Goal: Information Seeking & Learning: Learn about a topic

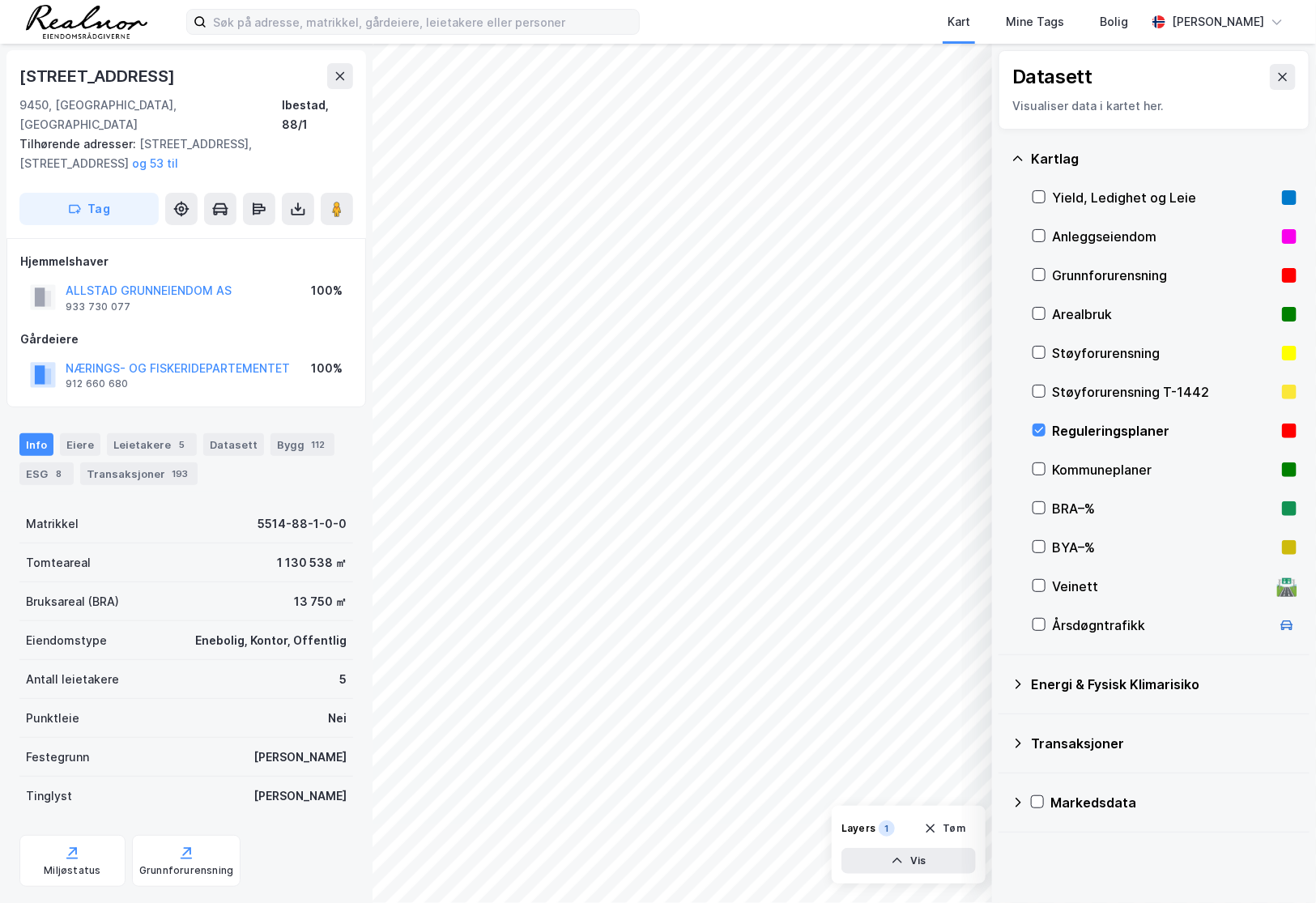
scroll to position [172, 0]
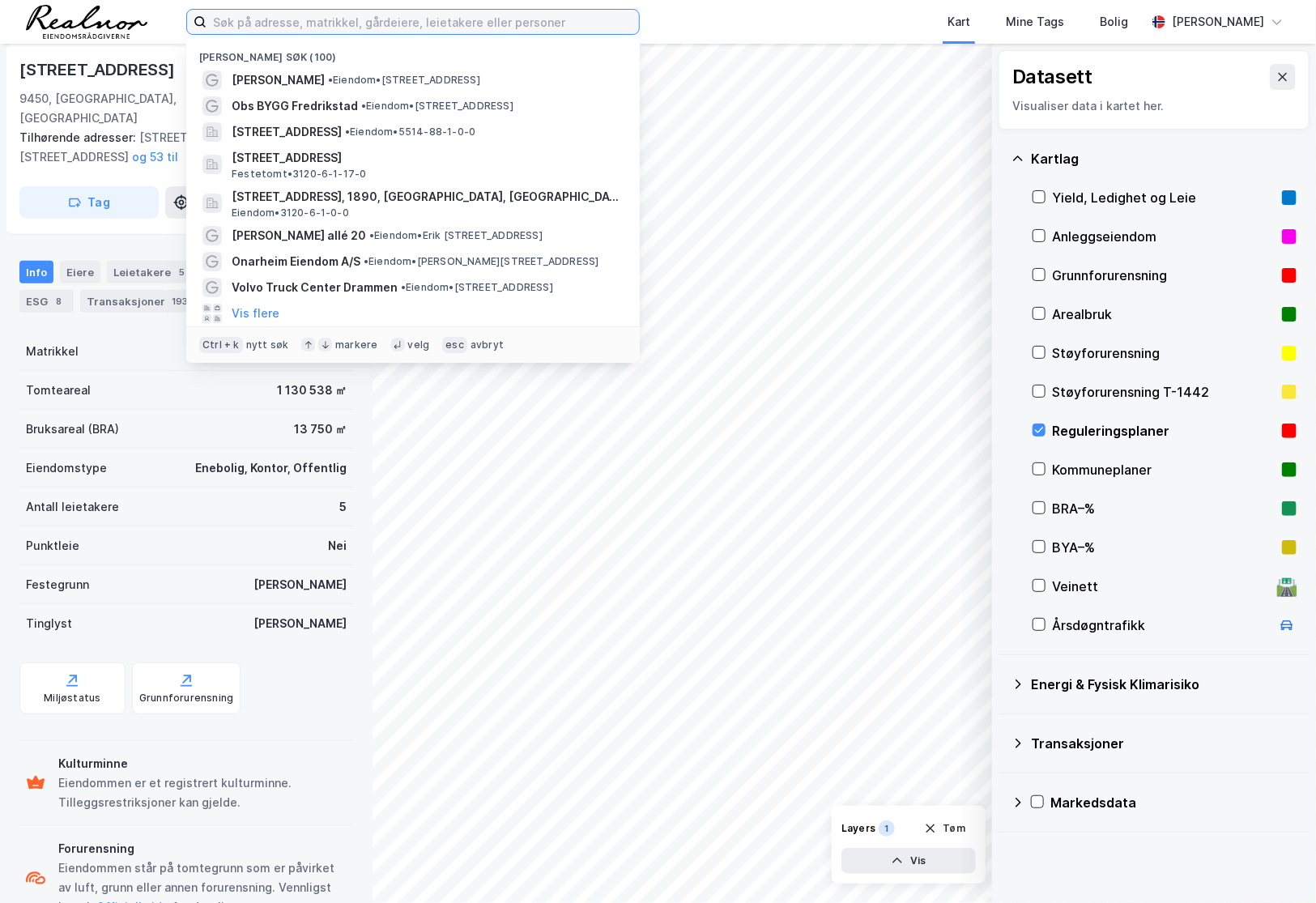
click at [242, 28] on input at bounding box center [422, 22] width 432 height 25
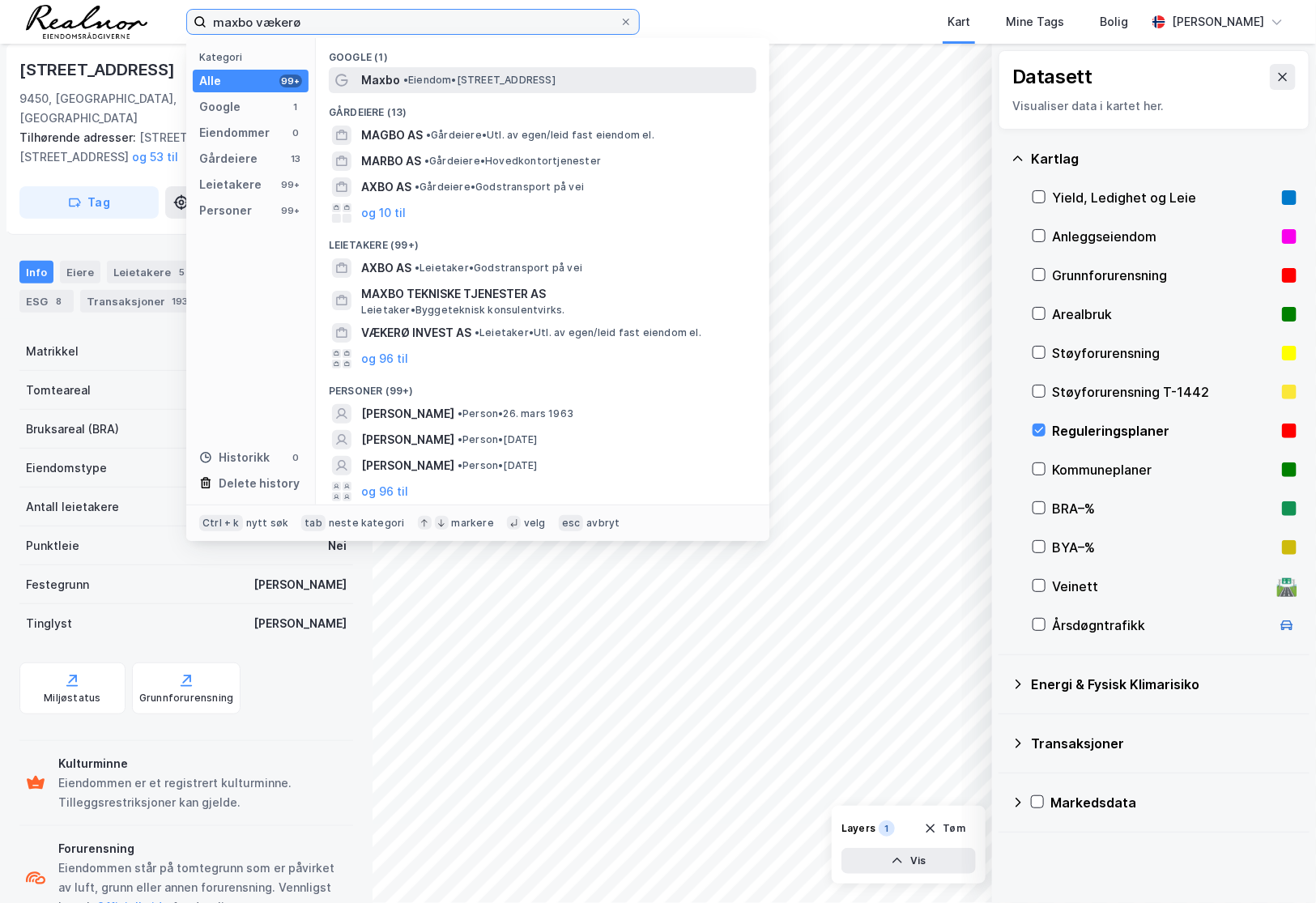
type input "maxbo vækerø"
click at [456, 76] on span "• Eiendom • [STREET_ADDRESS]" at bounding box center [479, 80] width 152 height 13
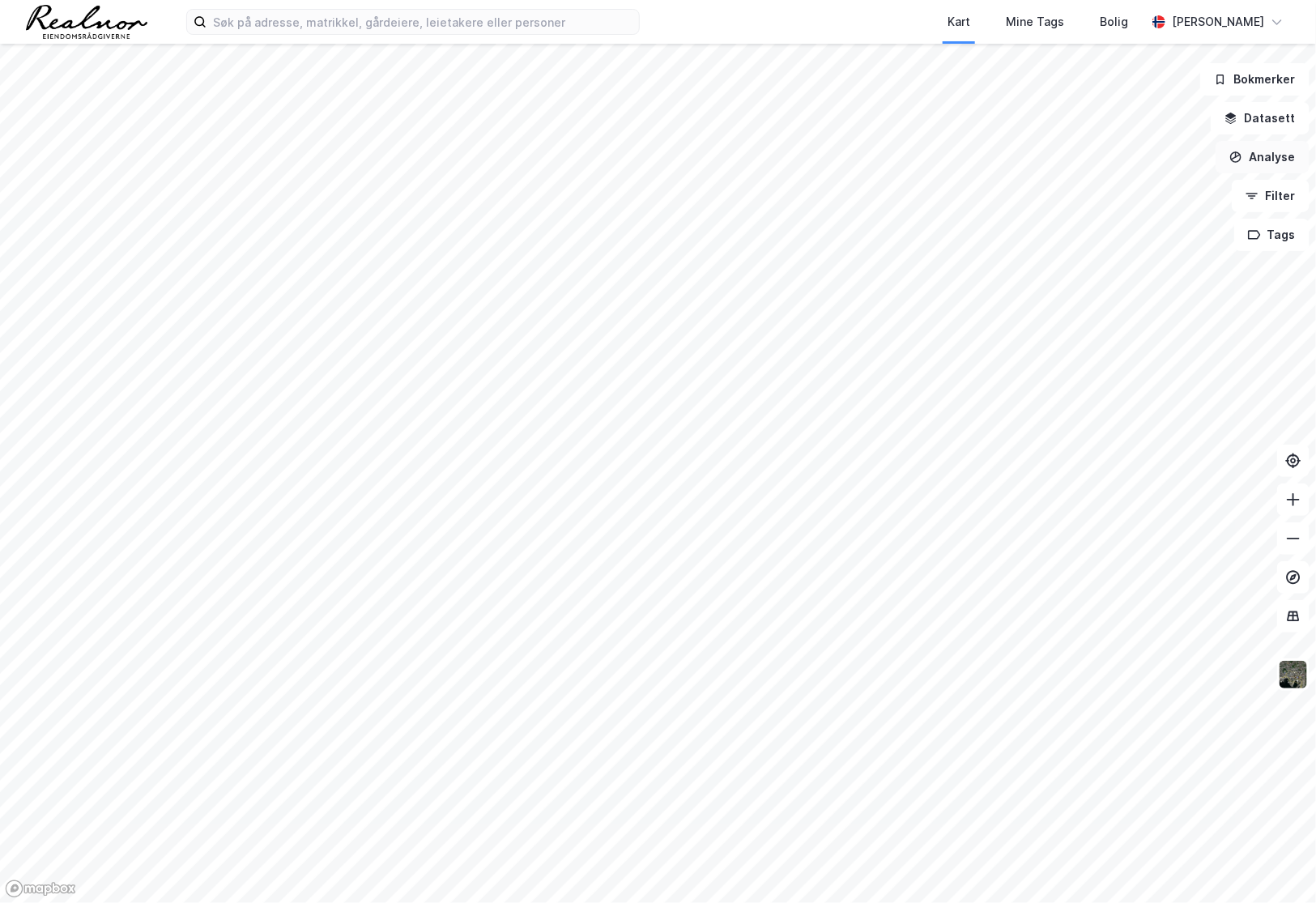
click at [1269, 154] on button "Analyse" at bounding box center [1262, 157] width 94 height 33
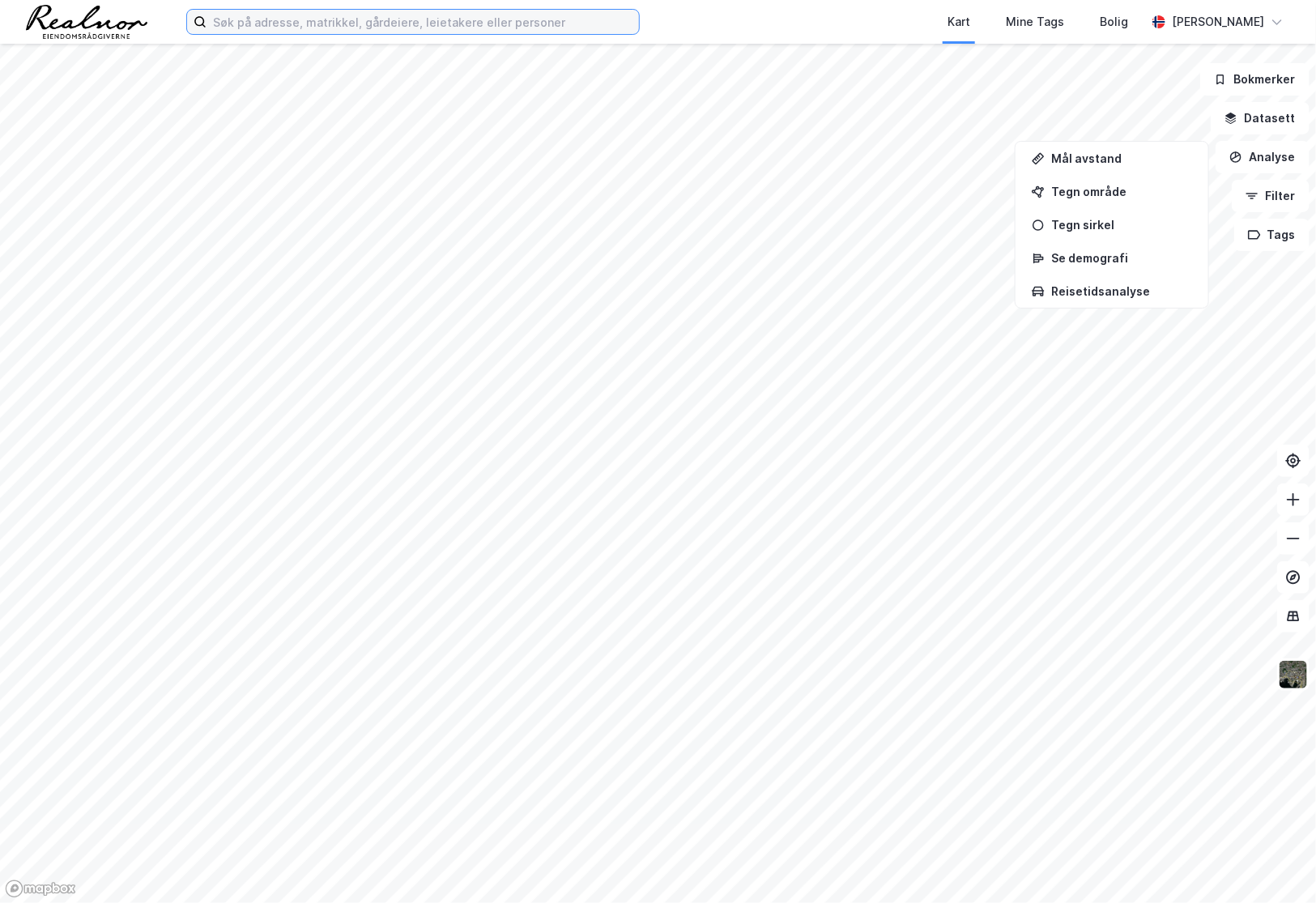
click at [332, 27] on input at bounding box center [422, 22] width 432 height 25
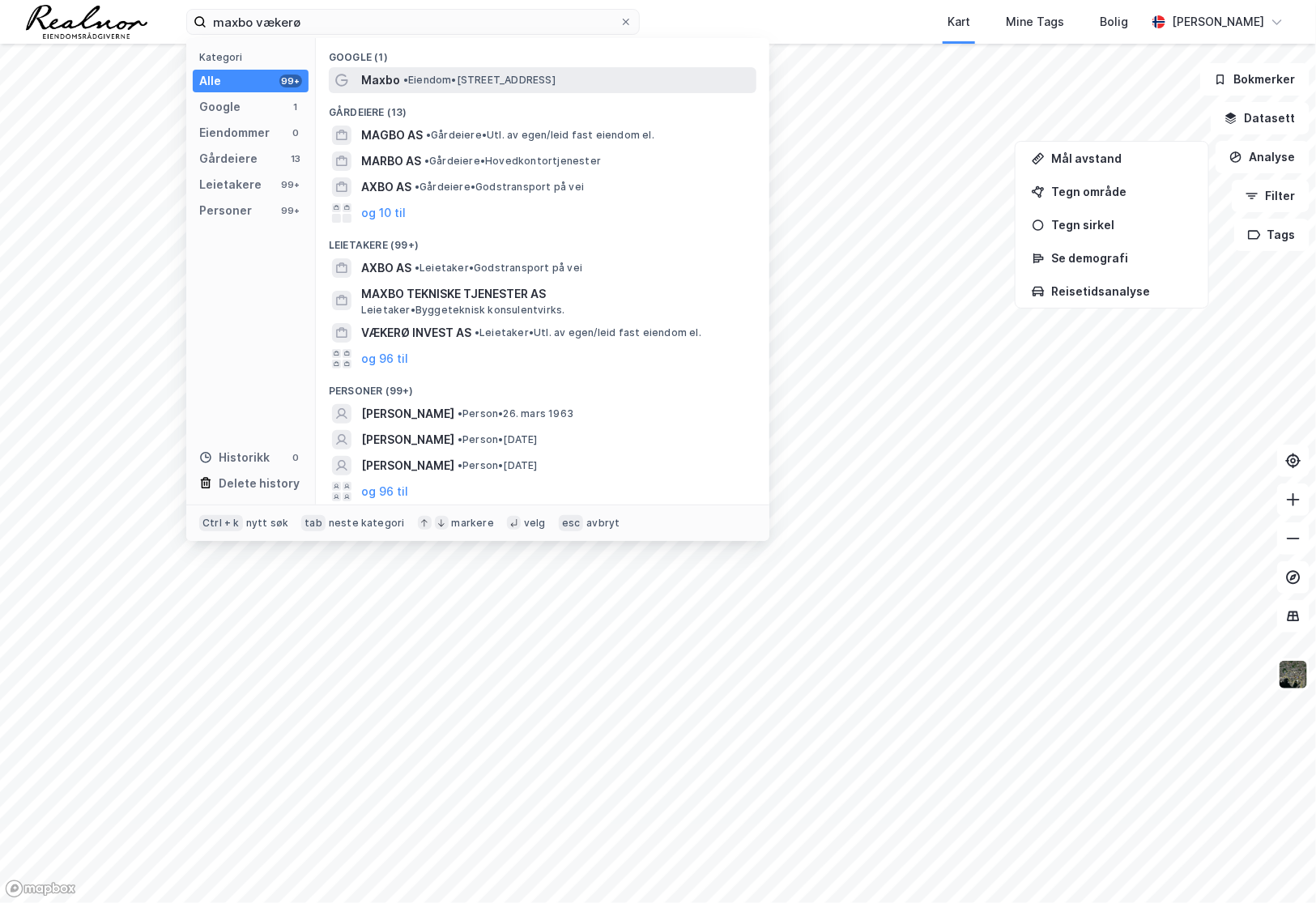
click at [427, 83] on span "• Eiendom • [STREET_ADDRESS]" at bounding box center [479, 80] width 152 height 13
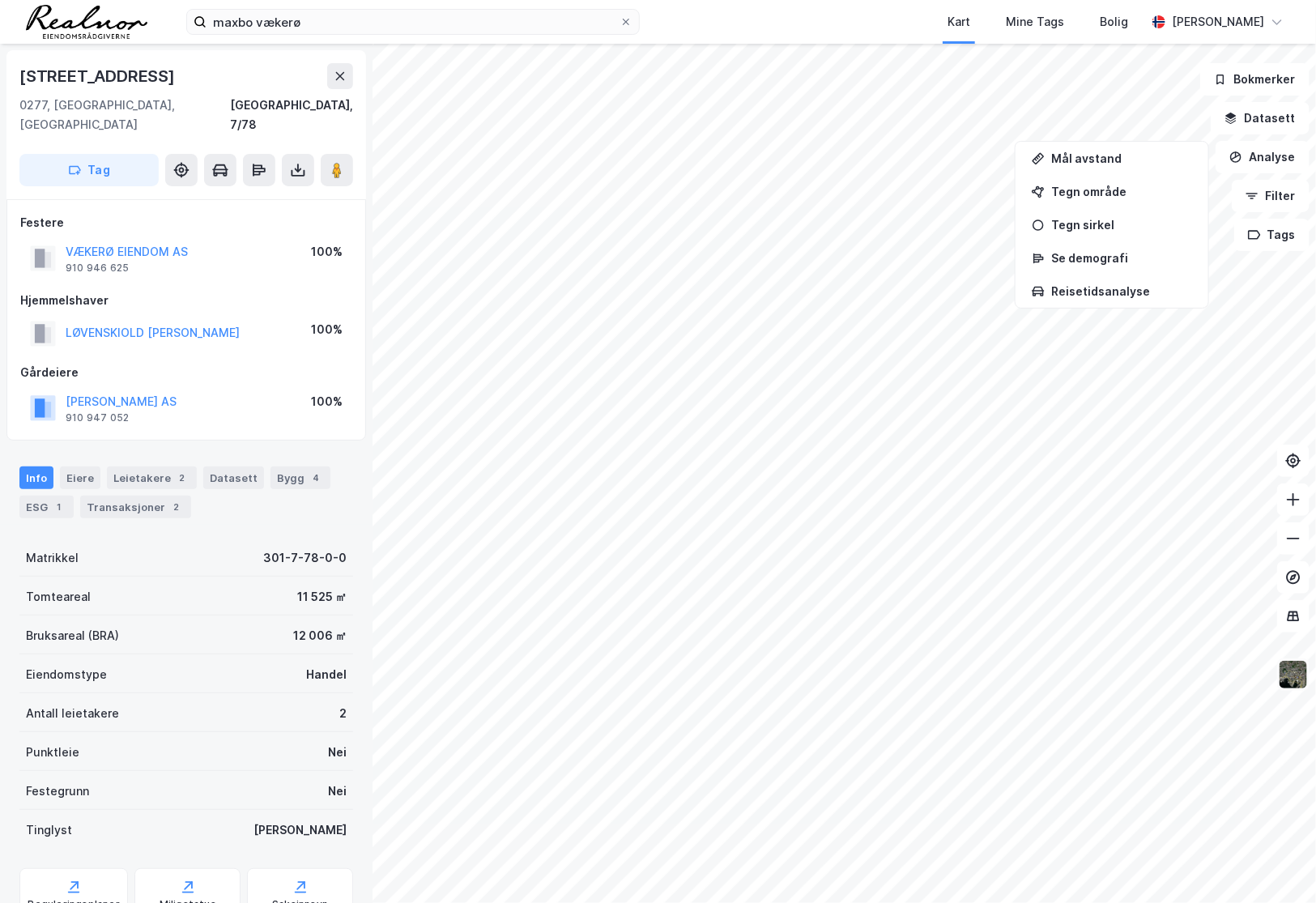
click at [1294, 673] on img at bounding box center [1293, 675] width 31 height 31
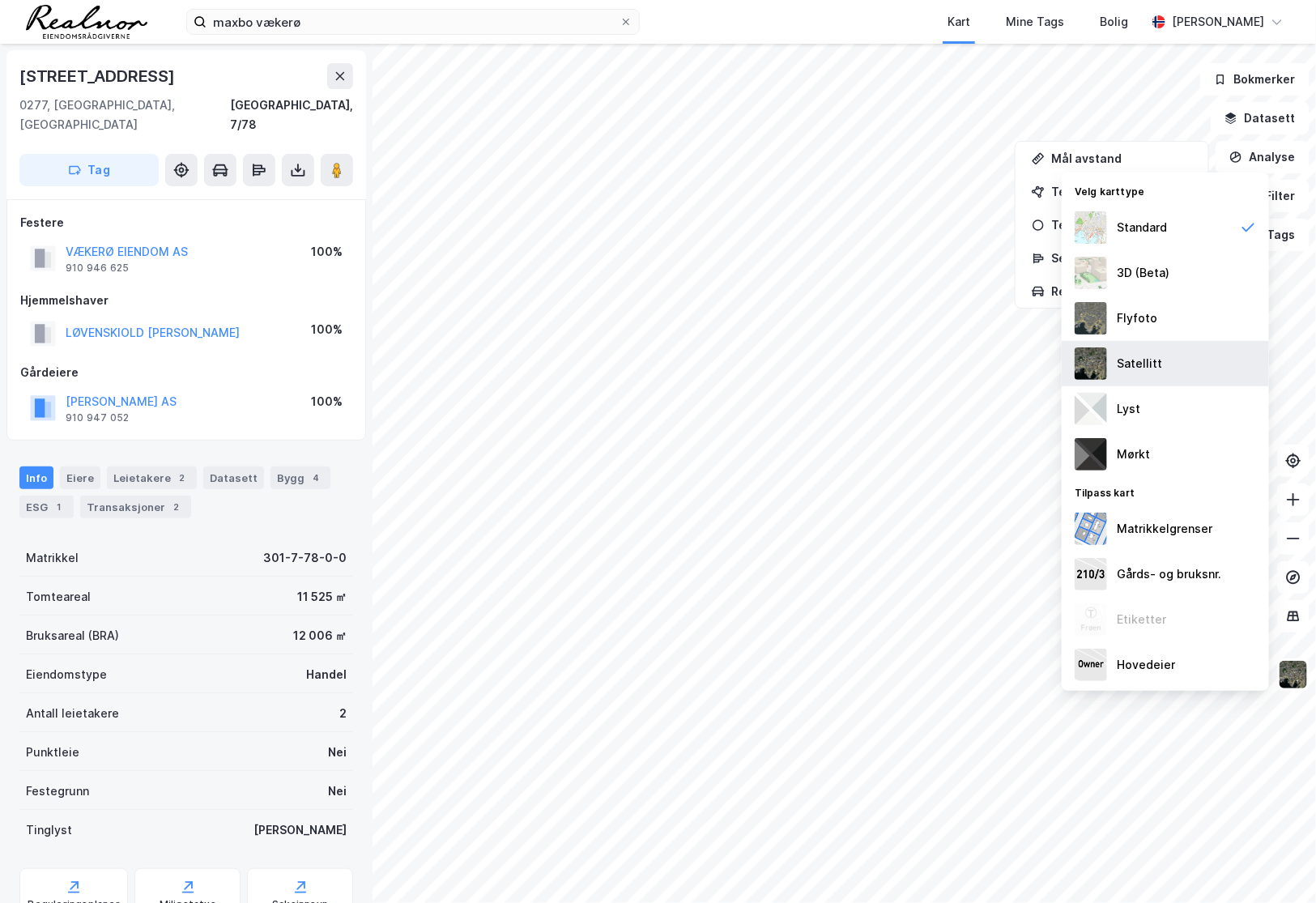
click at [1148, 346] on div "Satellitt" at bounding box center [1165, 364] width 207 height 46
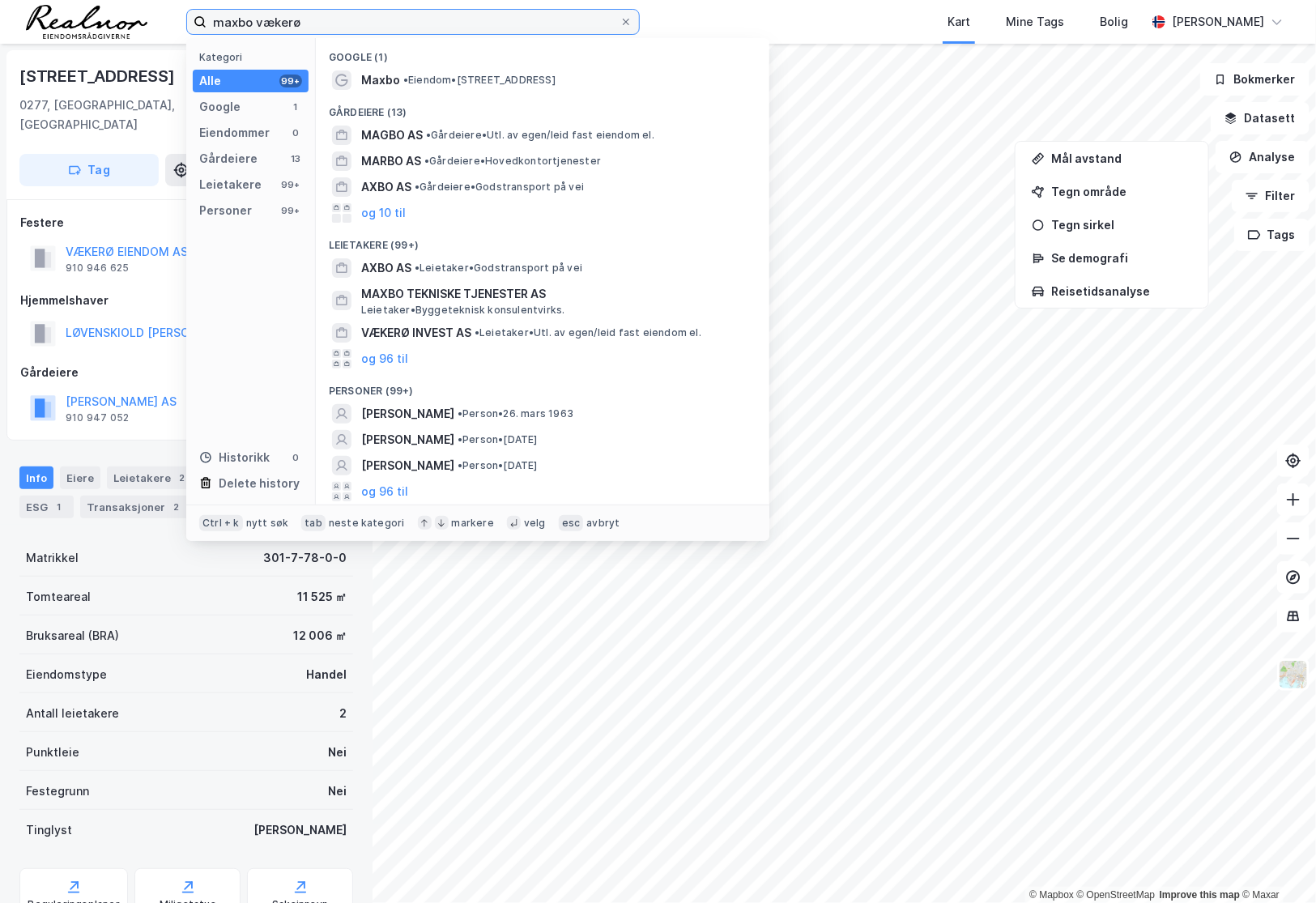
drag, startPoint x: 409, startPoint y: 24, endPoint x: 45, endPoint y: 24, distance: 364.0
click at [45, 24] on div "maxbo vækerø Kategori Alle 99+ Google 1 Eiendommer 0 Gårdeiere 13 Leietakere 99…" at bounding box center [658, 22] width 1316 height 44
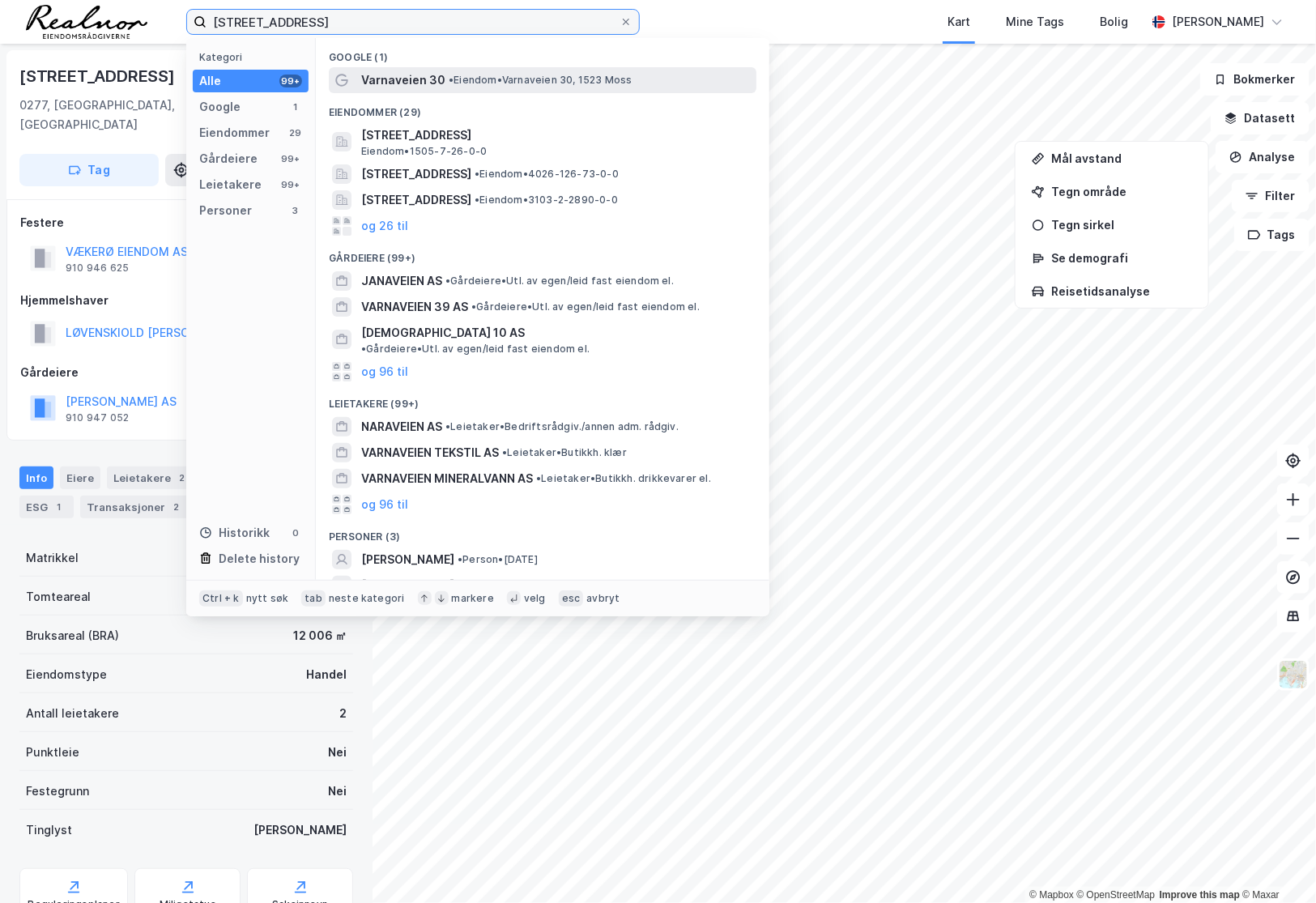
type input "vanaveien 30"
click at [482, 76] on span "• Eiendom • Varnaveien 30, 1523 Moss" at bounding box center [541, 80] width 184 height 13
